Goal: Transaction & Acquisition: Purchase product/service

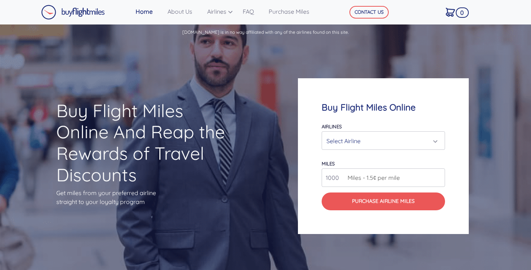
click at [349, 138] on div "Select Airline" at bounding box center [380, 141] width 109 height 14
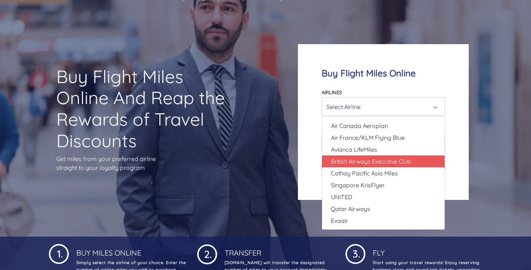
scroll to position [34, 0]
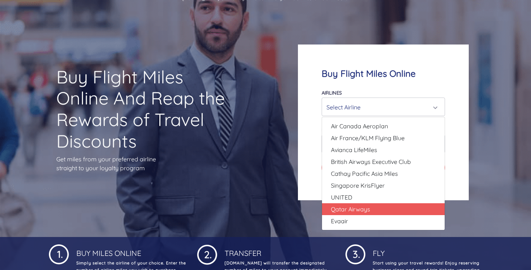
click at [363, 205] on span "Qatar Airways" at bounding box center [350, 208] width 39 height 9
select select "Qatar Airways"
type input "10000"
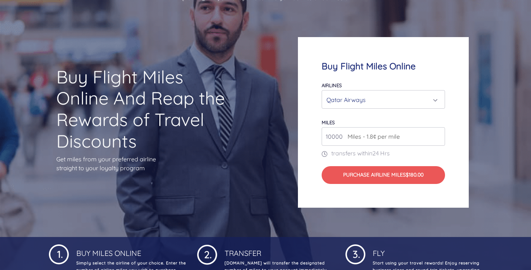
click at [382, 96] on div "Qatar Airways" at bounding box center [380, 100] width 109 height 14
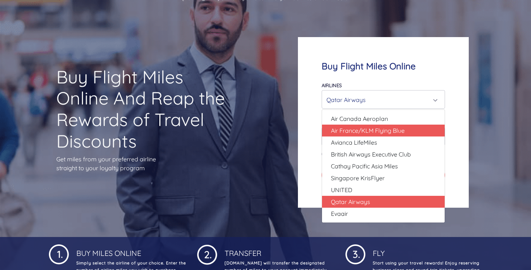
click at [372, 127] on span "Air France/KLM Flying Blue" at bounding box center [368, 130] width 74 height 9
select select "Air France/KLM Flying Blue"
type input "49000"
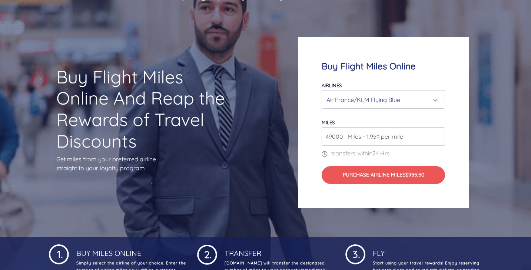
click at [374, 101] on div "Air France/KLM Flying Blue" at bounding box center [380, 100] width 109 height 14
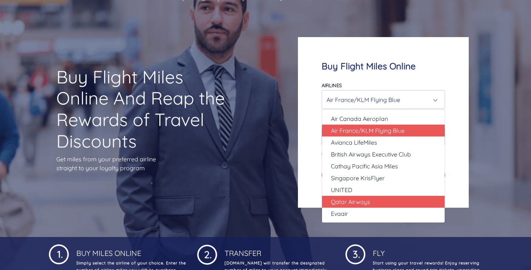
click at [367, 199] on span "Qatar Airways" at bounding box center [350, 201] width 39 height 9
select select "Qatar Airways"
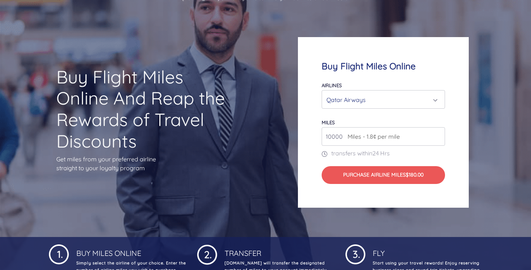
click at [364, 140] on span "Miles - 1.8¢ per mile" at bounding box center [372, 136] width 56 height 9
click at [438, 136] on input "11000" at bounding box center [382, 136] width 123 height 19
click at [438, 136] on input "12000" at bounding box center [382, 136] width 123 height 19
click at [334, 141] on input "12000" at bounding box center [382, 136] width 123 height 19
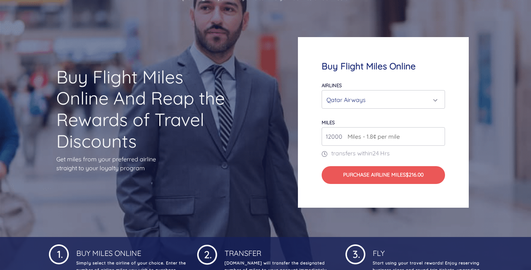
click at [334, 141] on input "12000" at bounding box center [382, 136] width 123 height 19
type input "500000"
click at [377, 123] on div "miles 500000 Miles - 1.8¢ per mile" at bounding box center [382, 131] width 123 height 28
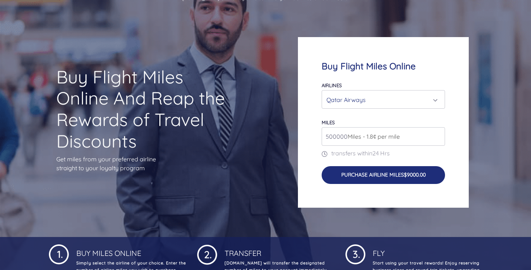
click at [396, 175] on button "Purchase Airline Miles $9000.00" at bounding box center [382, 175] width 123 height 18
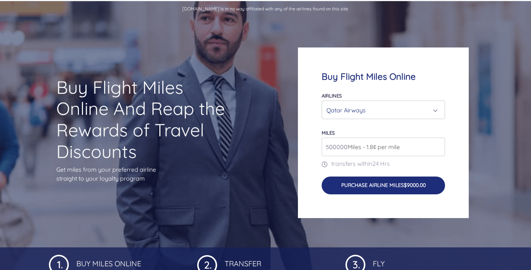
scroll to position [23, 0]
